Goal: Navigation & Orientation: Find specific page/section

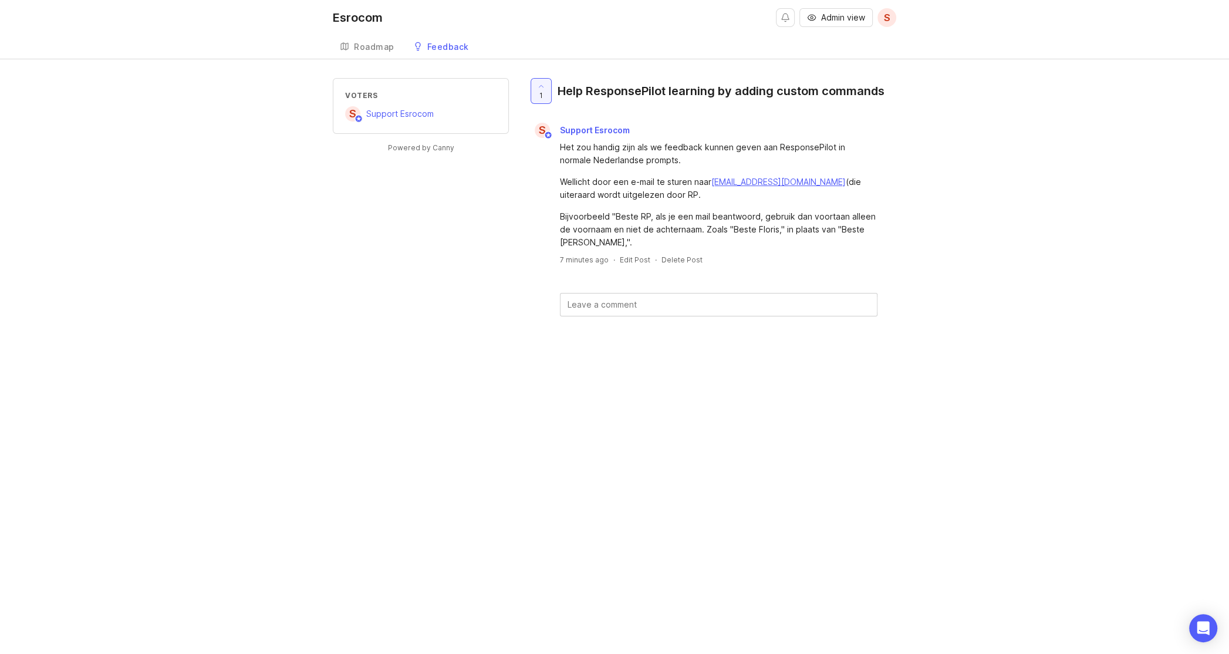
click at [393, 110] on span "Support Esrocom" at bounding box center [399, 114] width 67 height 10
click at [540, 86] on icon at bounding box center [541, 86] width 8 height 8
click at [541, 90] on span "0" at bounding box center [541, 95] width 5 height 10
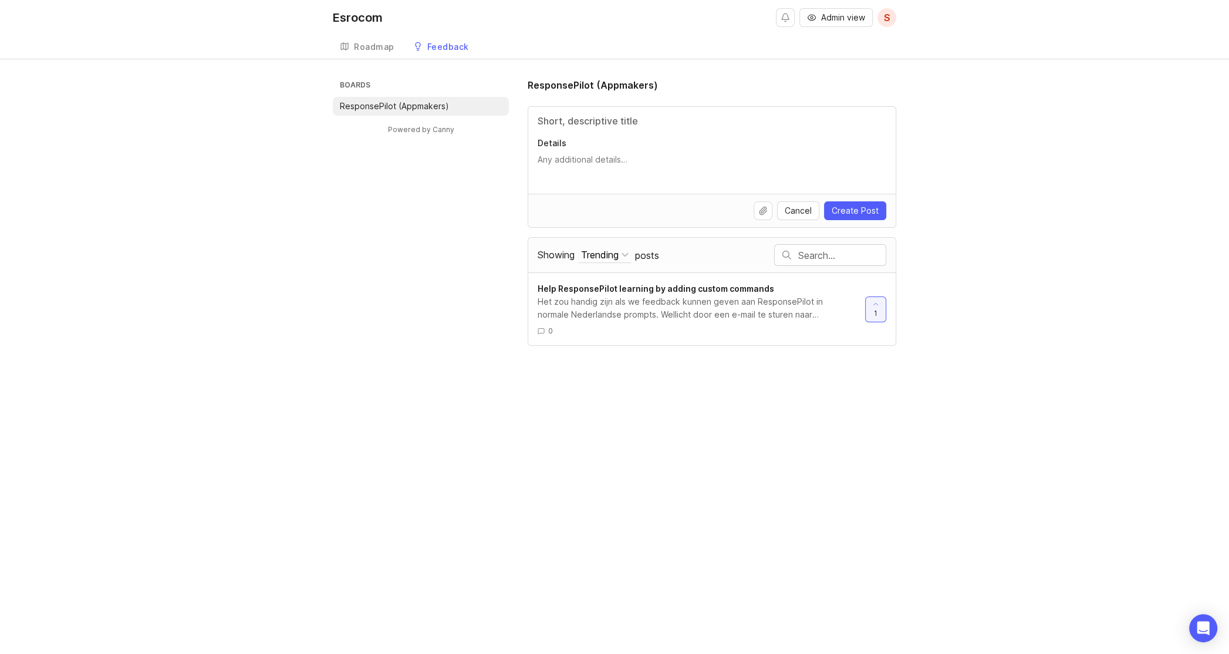
click at [366, 48] on div "Roadmap" at bounding box center [374, 47] width 40 height 8
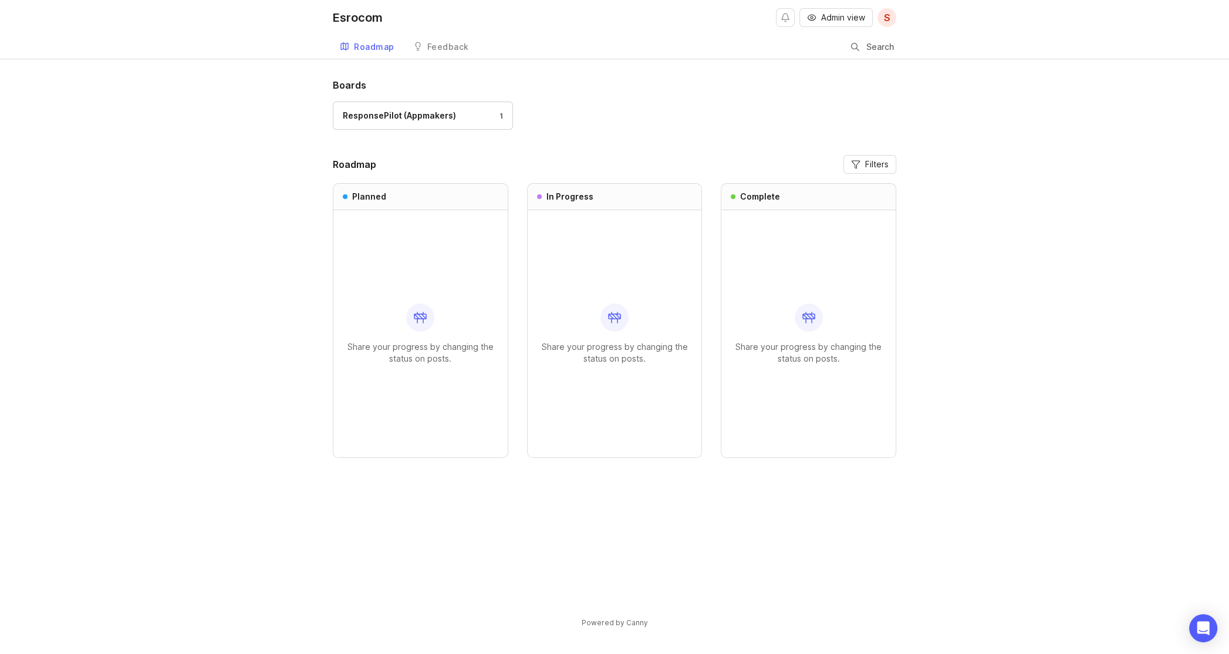
click at [444, 45] on div "Feedback" at bounding box center [448, 47] width 42 height 8
